Goal: Information Seeking & Learning: Find specific page/section

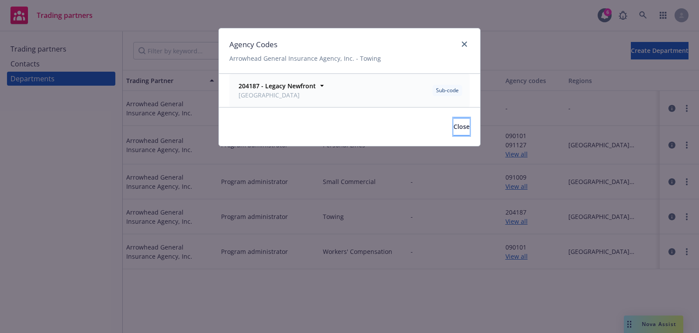
click at [454, 124] on span "Close" at bounding box center [462, 126] width 16 height 8
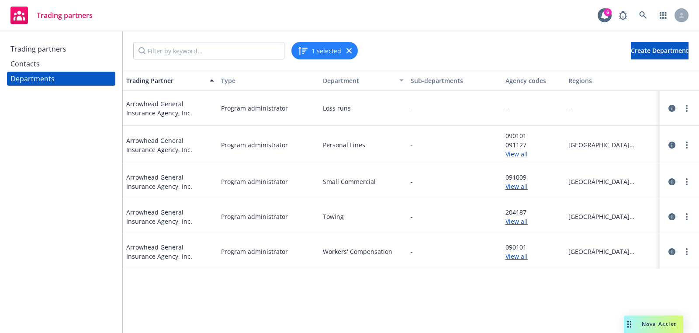
click at [80, 46] on div "Trading partners" at bounding box center [60, 49] width 101 height 14
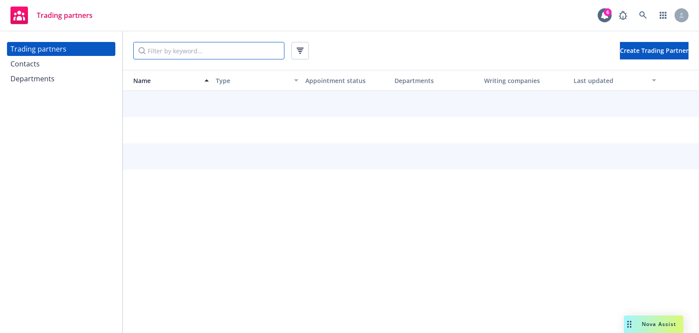
click at [169, 45] on input "Filter by keyword..." at bounding box center [208, 50] width 151 height 17
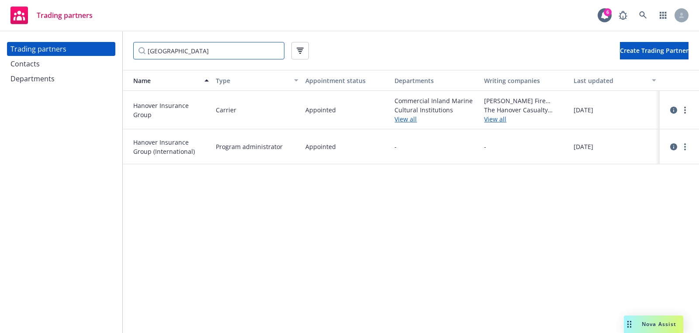
type input "[GEOGRAPHIC_DATA]"
click at [686, 111] on link "more" at bounding box center [685, 110] width 10 height 10
click at [657, 140] on link "View departments" at bounding box center [641, 145] width 97 height 17
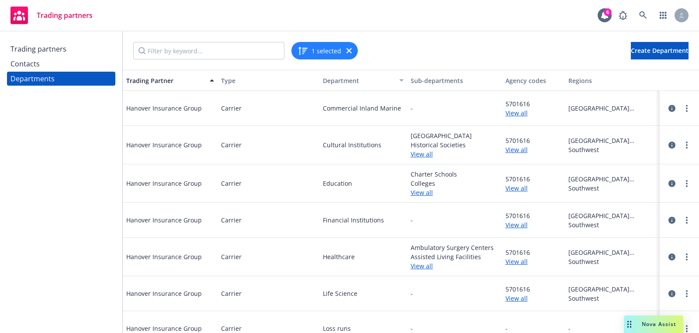
click at [511, 111] on link "View all" at bounding box center [534, 112] width 56 height 9
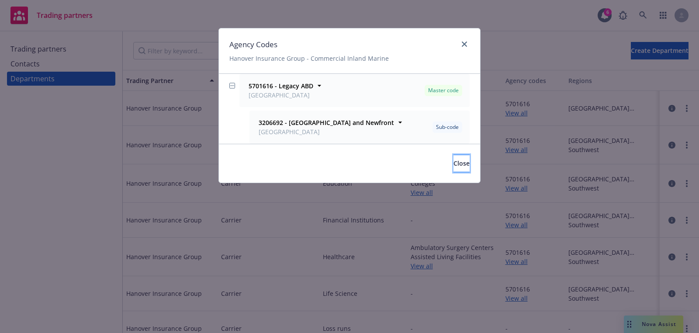
click at [454, 159] on button "Close" at bounding box center [462, 163] width 16 height 17
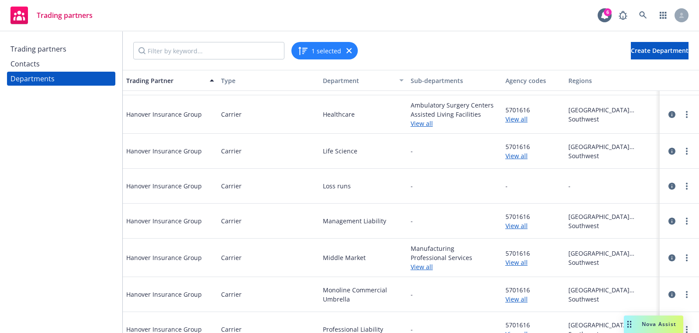
scroll to position [327, 0]
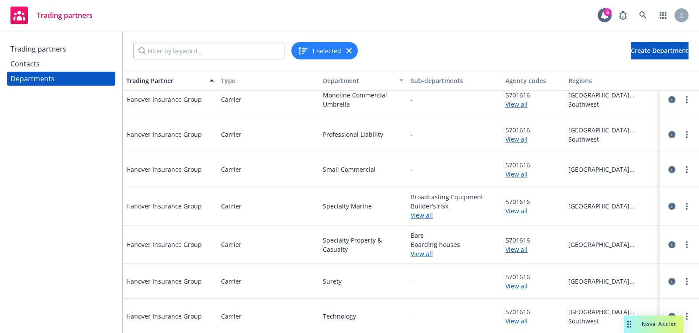
click at [514, 248] on link "View all" at bounding box center [534, 249] width 56 height 9
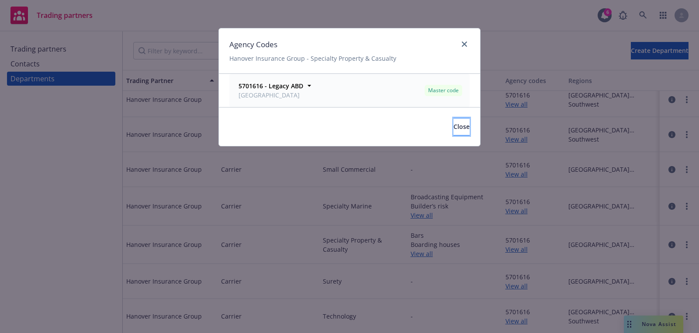
click at [454, 131] on button "Close" at bounding box center [462, 126] width 16 height 17
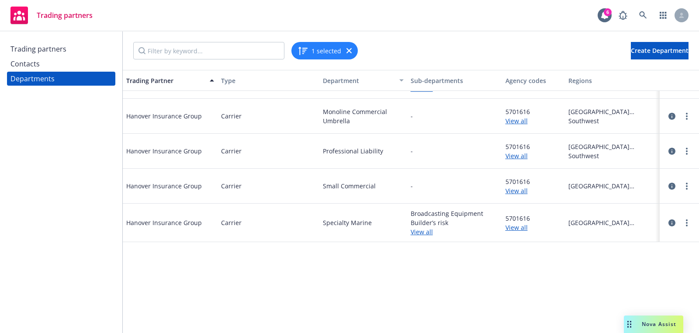
scroll to position [0, 0]
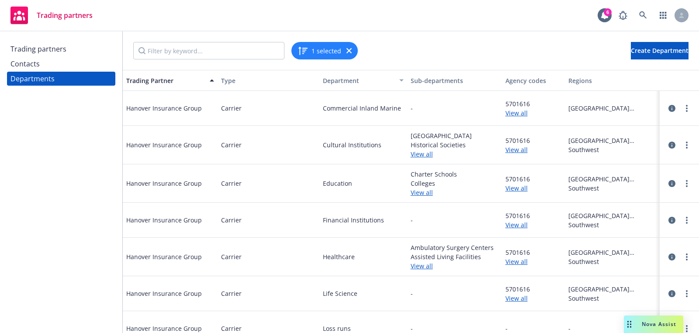
click at [529, 198] on div "5701616 View all" at bounding box center [533, 183] width 63 height 38
click at [525, 187] on link "View all" at bounding box center [534, 188] width 56 height 9
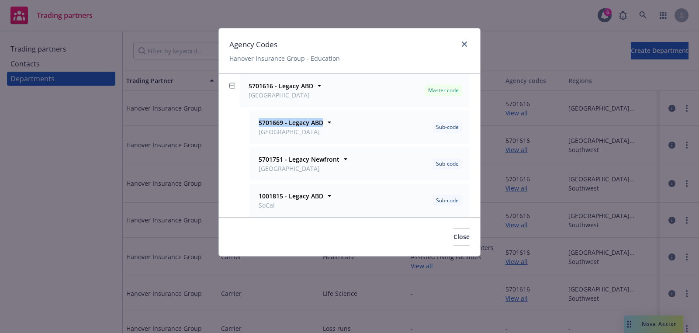
drag, startPoint x: 338, startPoint y: 125, endPoint x: 254, endPoint y: 121, distance: 84.9
click at [254, 121] on div "5701669 - Legacy ABD [GEOGRAPHIC_DATA] Sub-code Office [GEOGRAPHIC_DATA] Notes -" at bounding box center [359, 127] width 219 height 32
